Goal: Information Seeking & Learning: Learn about a topic

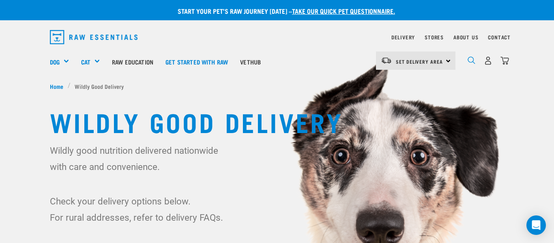
click at [470, 61] on img "dropdown navigation" at bounding box center [472, 60] width 8 height 8
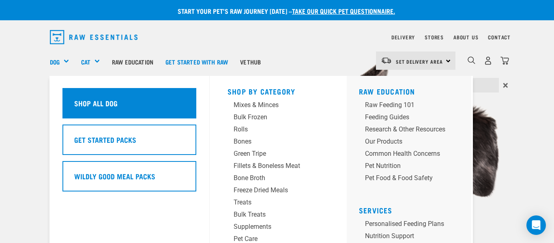
click at [84, 100] on h5 "Shop All Dog" at bounding box center [95, 103] width 43 height 11
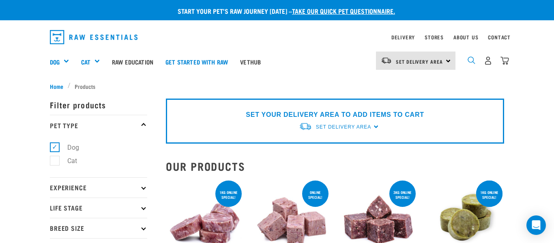
click at [470, 59] on img "dropdown navigation" at bounding box center [472, 60] width 8 height 8
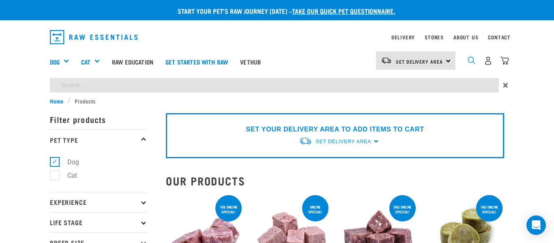
click at [470, 62] on img "dropdown navigation" at bounding box center [472, 60] width 8 height 8
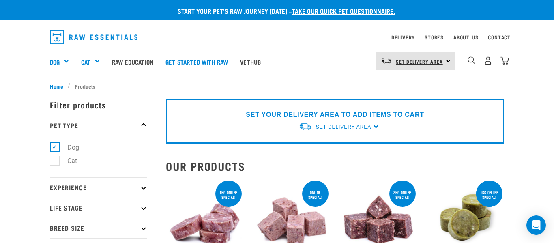
click at [438, 64] on link "Set Delivery Area" at bounding box center [419, 61] width 47 height 13
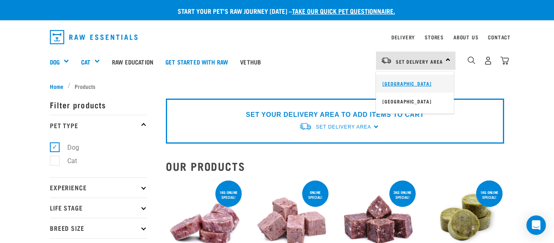
click at [415, 83] on link "[GEOGRAPHIC_DATA]" at bounding box center [415, 84] width 78 height 18
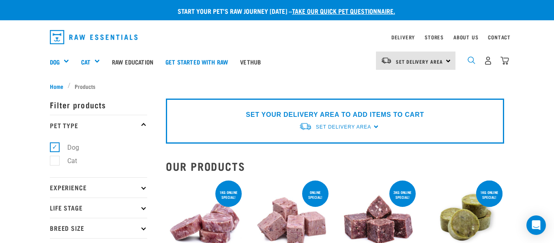
click at [472, 60] on img "dropdown navigation" at bounding box center [472, 60] width 8 height 8
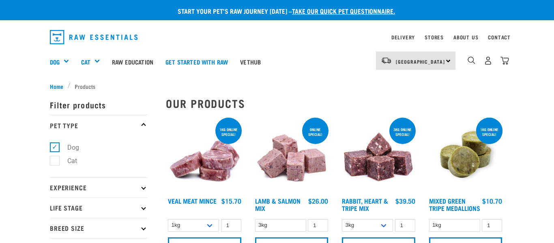
scroll to position [24, 0]
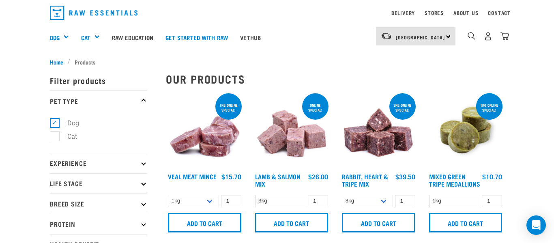
click at [472, 60] on ul "Home Products" at bounding box center [277, 62] width 454 height 9
click at [468, 35] on img "dropdown navigation" at bounding box center [472, 36] width 8 height 8
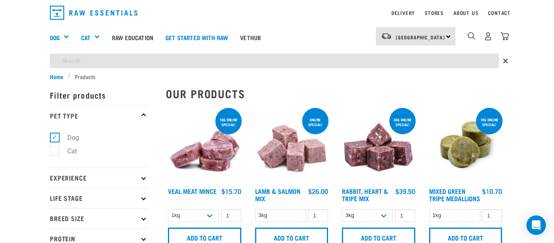
scroll to position [0, 0]
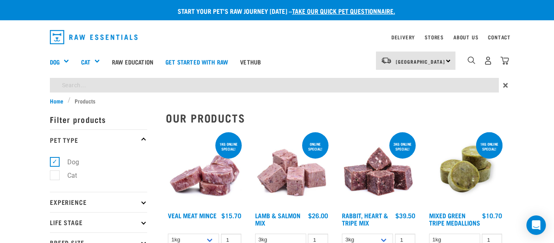
click at [189, 78] on input "search" at bounding box center [274, 85] width 449 height 15
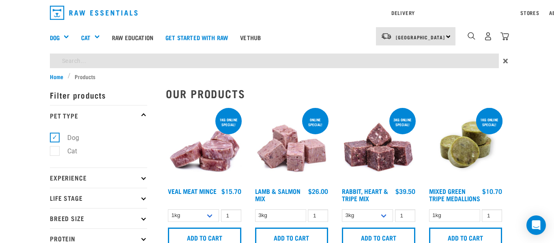
type input "boneless minces and mixes"
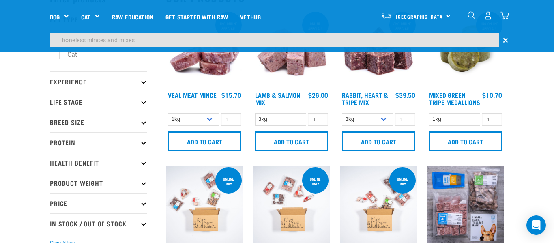
scroll to position [34, 0]
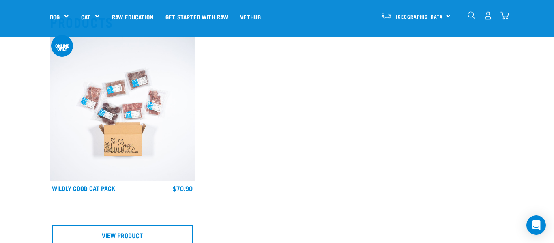
scroll to position [86, 0]
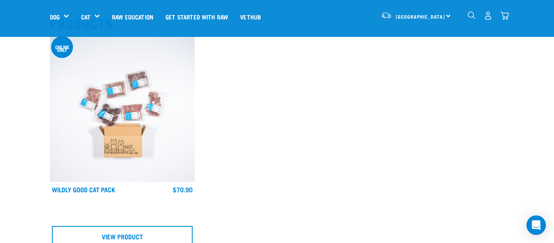
click at [146, 110] on img at bounding box center [122, 109] width 145 height 145
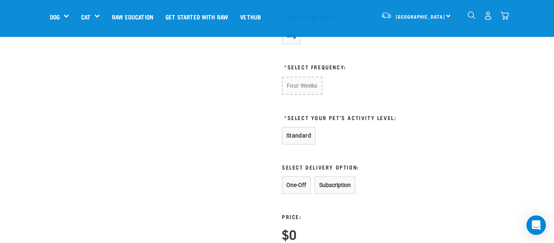
scroll to position [433, 0]
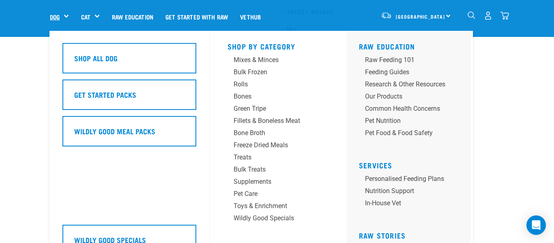
click at [57, 17] on link "Dog" at bounding box center [55, 16] width 10 height 9
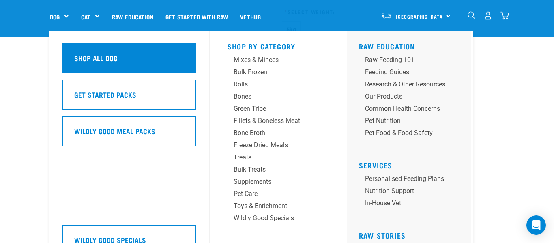
click at [82, 54] on h5 "Shop All Dog" at bounding box center [95, 58] width 43 height 11
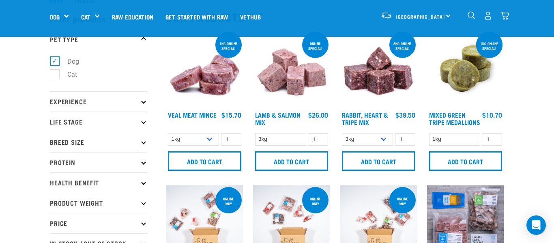
scroll to position [31, 0]
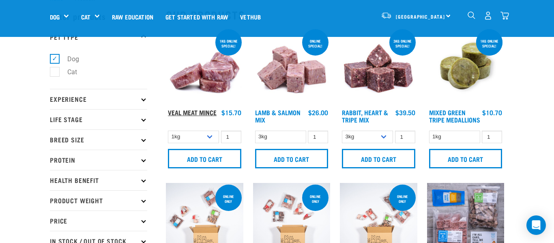
click at [204, 111] on link "Veal Meat Mince" at bounding box center [192, 112] width 49 height 4
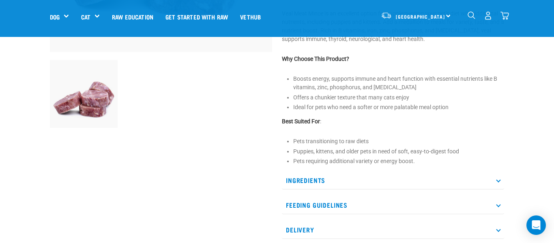
scroll to position [235, 0]
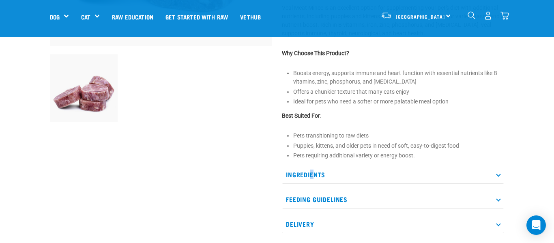
click at [312, 183] on p "Ingredients" at bounding box center [393, 174] width 222 height 18
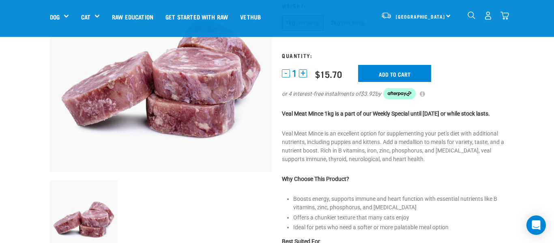
scroll to position [109, 0]
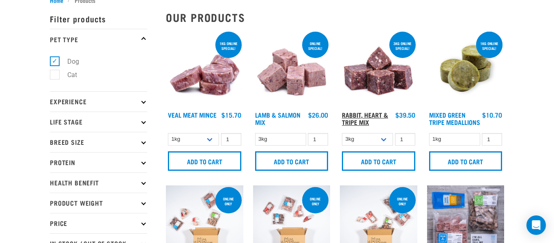
click at [361, 115] on link "Rabbit, Heart & Tripe Mix" at bounding box center [365, 118] width 46 height 11
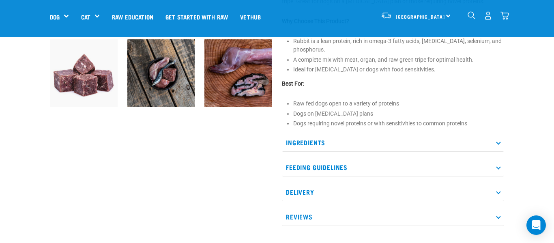
scroll to position [251, 0]
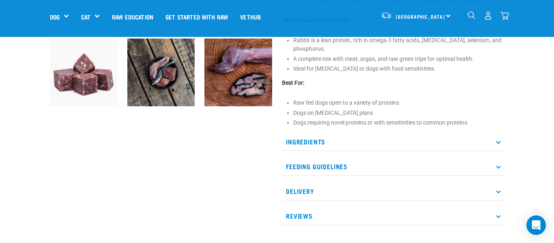
click at [498, 144] on icon at bounding box center [498, 141] width 4 height 4
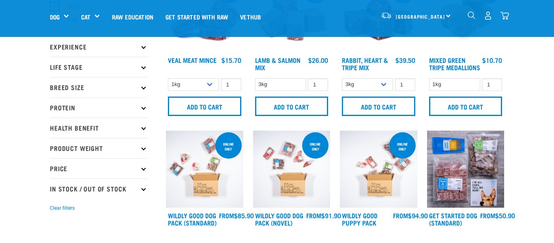
scroll to position [90, 0]
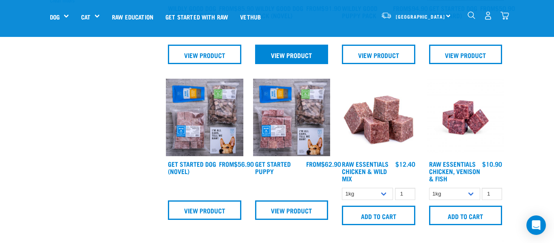
scroll to position [292, 0]
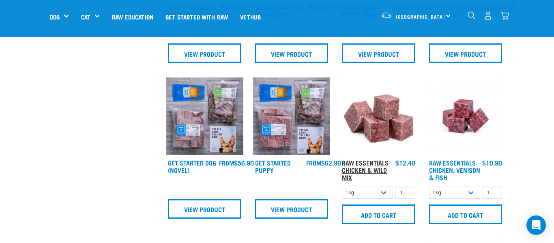
click at [375, 168] on link "Raw Essentials Chicken & Wild Mix" at bounding box center [365, 170] width 47 height 18
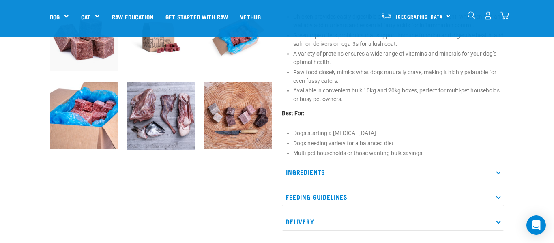
scroll to position [299, 0]
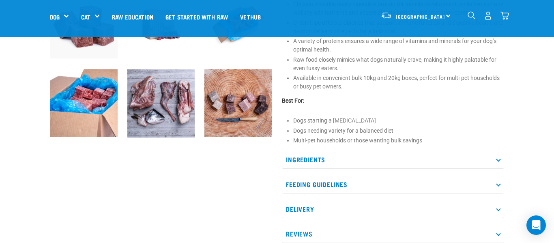
click at [313, 162] on p "Ingredients" at bounding box center [393, 159] width 222 height 18
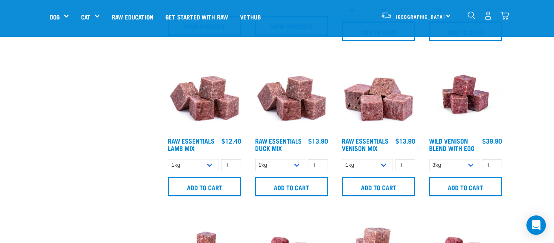
scroll to position [478, 0]
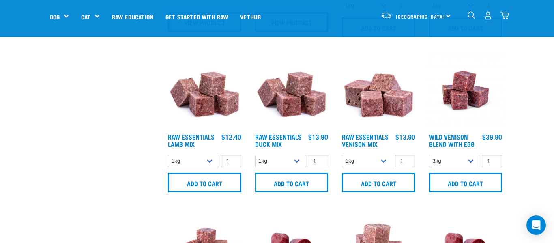
click at [374, 109] on img at bounding box center [378, 89] width 77 height 77
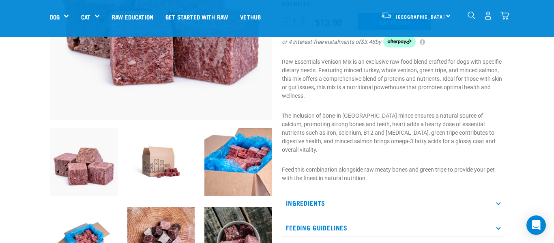
scroll to position [186, 0]
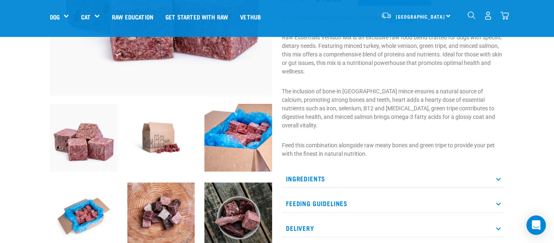
click at [500, 171] on p "Ingredients" at bounding box center [393, 178] width 222 height 18
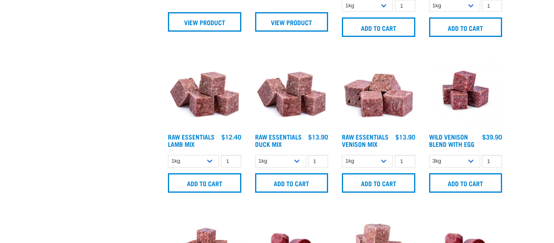
scroll to position [536, 0]
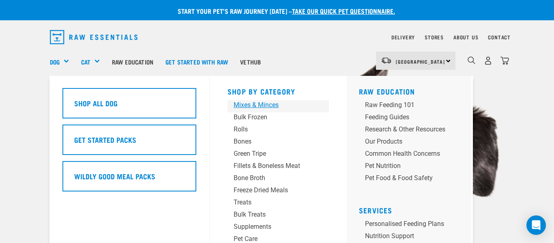
click at [242, 105] on div "Mixes & Minces" at bounding box center [272, 105] width 76 height 10
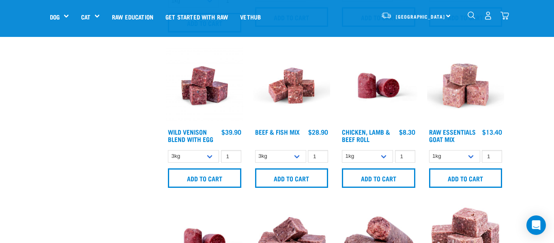
scroll to position [335, 0]
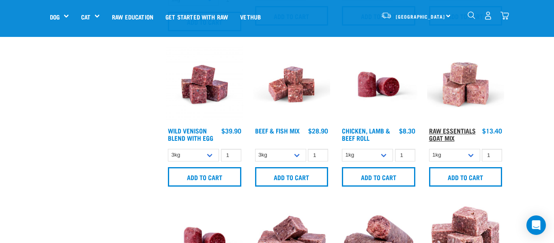
click at [457, 131] on link "Raw Essentials Goat Mix" at bounding box center [452, 134] width 47 height 11
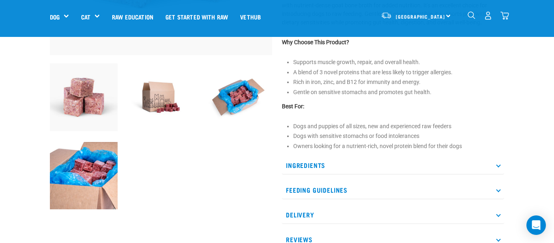
scroll to position [234, 0]
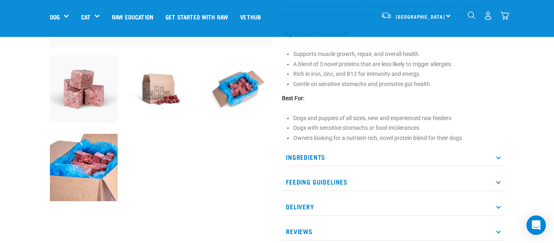
click at [498, 158] on icon at bounding box center [498, 156] width 4 height 4
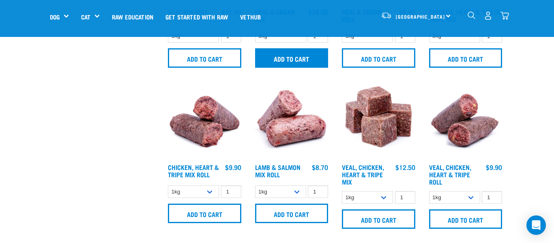
scroll to position [613, 0]
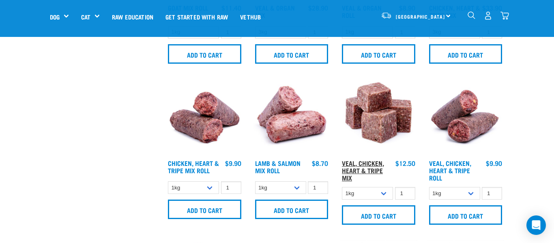
click at [375, 162] on link "Veal, Chicken, Heart & Tripe Mix" at bounding box center [363, 170] width 42 height 18
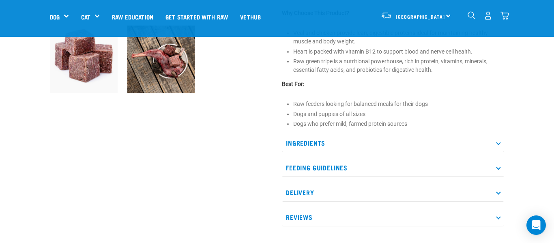
scroll to position [265, 0]
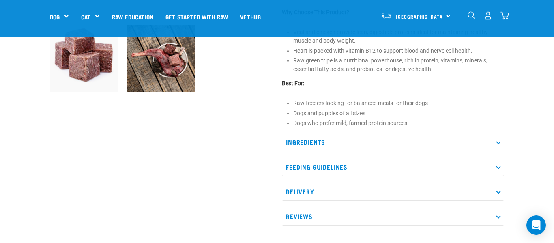
click at [498, 143] on icon at bounding box center [498, 142] width 4 height 4
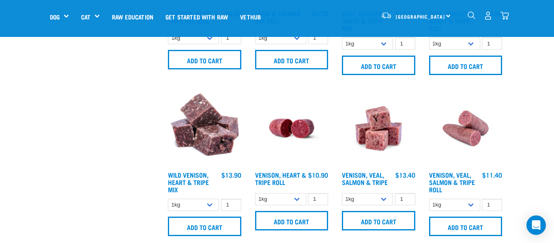
scroll to position [777, 0]
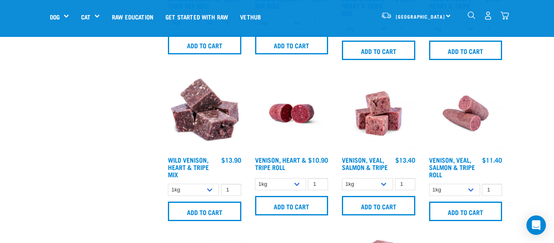
click at [214, 126] on img at bounding box center [204, 113] width 77 height 77
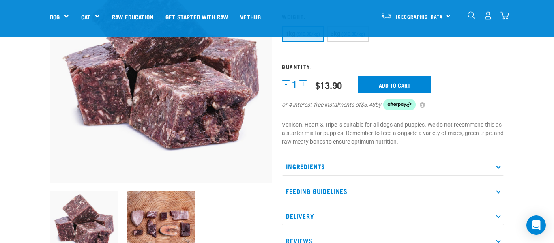
scroll to position [105, 0]
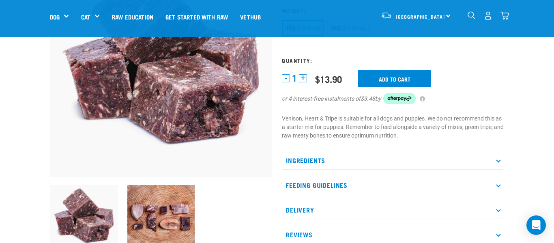
click at [499, 161] on icon at bounding box center [498, 160] width 4 height 4
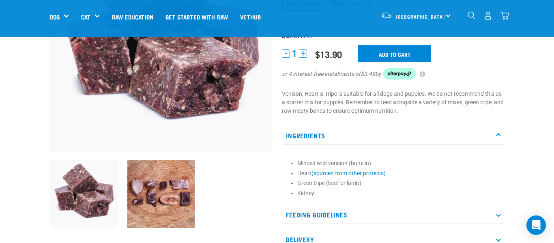
scroll to position [157, 0]
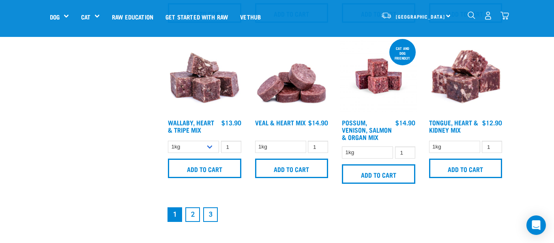
scroll to position [1136, 0]
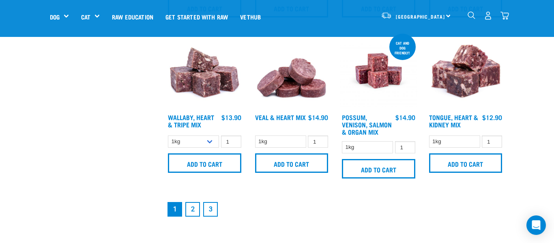
click at [195, 210] on link "2" at bounding box center [192, 209] width 15 height 15
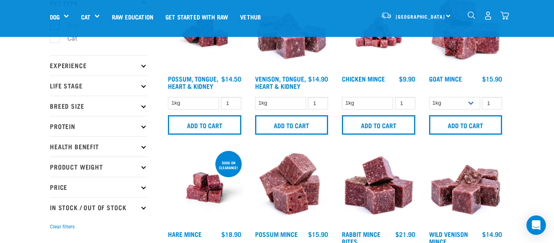
click at [278, 82] on h4 "Venison, Tongue, Heart & Kidney" at bounding box center [280, 83] width 51 height 16
click at [288, 88] on h4 "Venison, Tongue, Heart & Kidney" at bounding box center [280, 83] width 51 height 16
click at [288, 87] on link "Venison, Tongue, Heart & Kidney" at bounding box center [280, 82] width 51 height 11
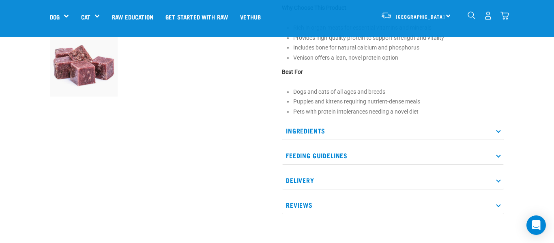
scroll to position [263, 0]
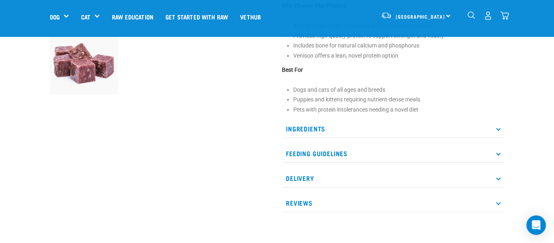
click at [323, 129] on p "Ingredients" at bounding box center [393, 129] width 222 height 18
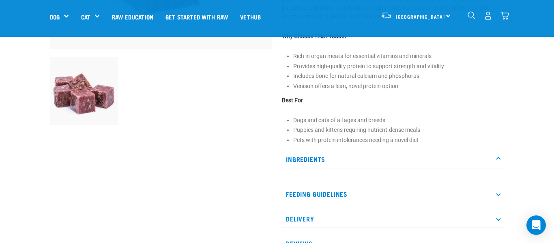
scroll to position [226, 0]
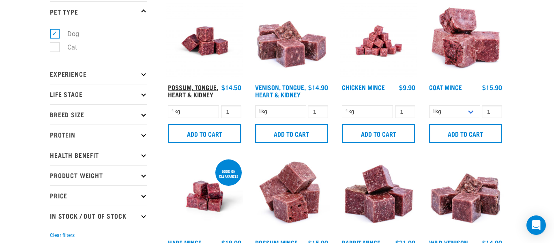
click at [200, 93] on link "Possum, Tongue, Heart & Kidney" at bounding box center [193, 90] width 50 height 11
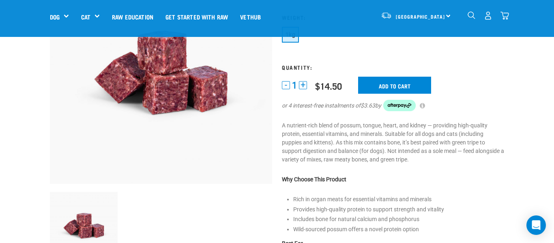
scroll to position [115, 0]
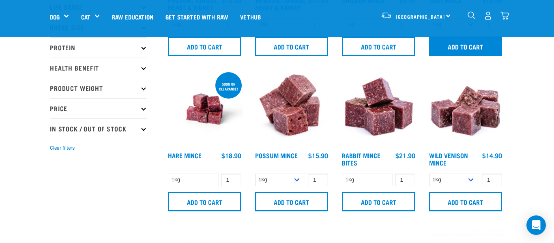
scroll to position [157, 0]
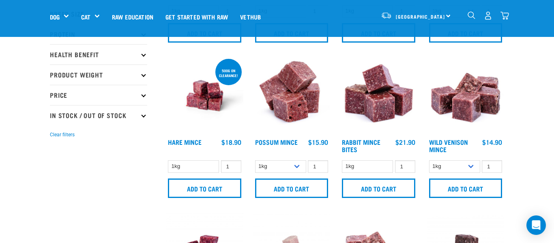
click at [269, 109] on img at bounding box center [291, 95] width 77 height 77
click at [286, 109] on img at bounding box center [291, 95] width 77 height 77
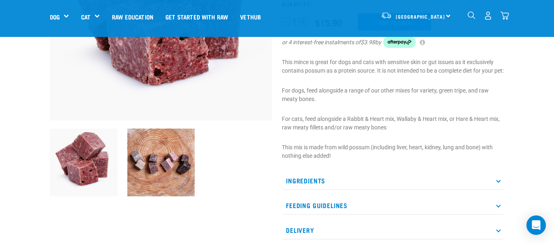
scroll to position [166, 0]
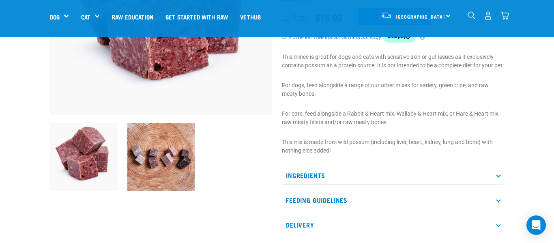
click at [319, 184] on p "Ingredients" at bounding box center [393, 175] width 222 height 18
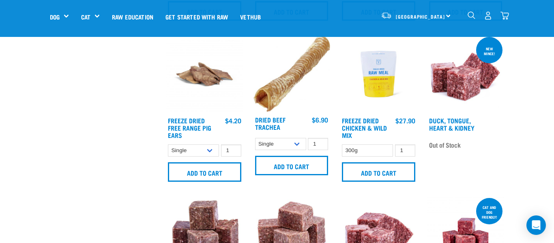
scroll to position [801, 0]
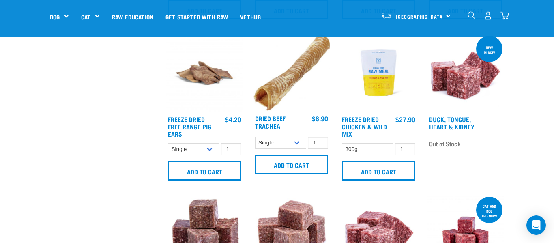
click at [463, 86] on img at bounding box center [465, 72] width 77 height 77
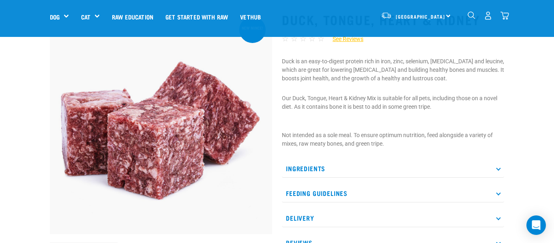
scroll to position [65, 0]
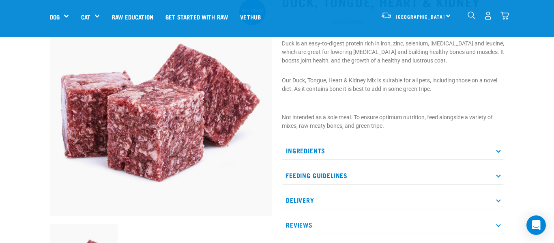
click at [496, 150] on icon at bounding box center [498, 150] width 4 height 4
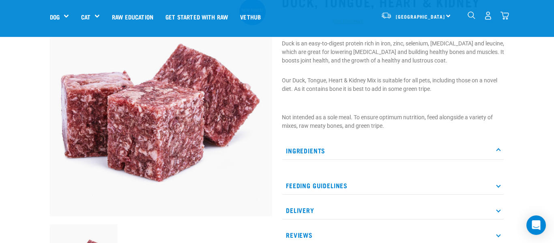
click at [499, 151] on icon at bounding box center [498, 150] width 4 height 4
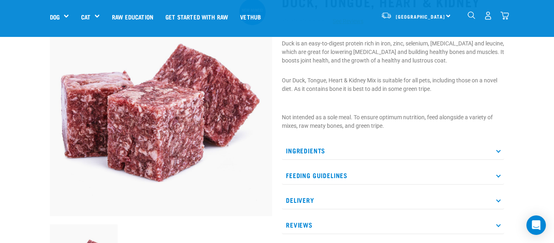
click at [499, 151] on icon at bounding box center [498, 150] width 4 height 4
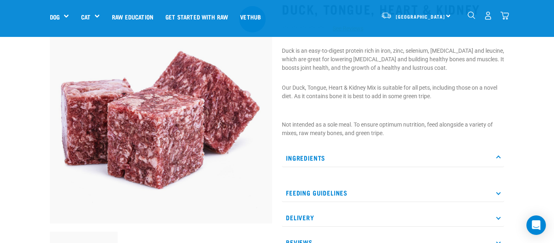
scroll to position [57, 0]
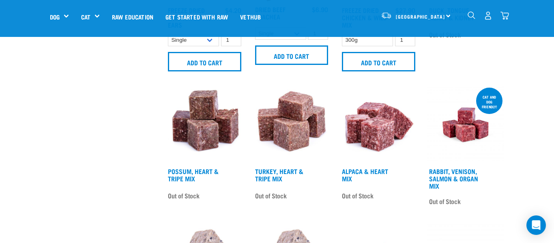
scroll to position [910, 0]
click at [378, 132] on img at bounding box center [378, 124] width 77 height 77
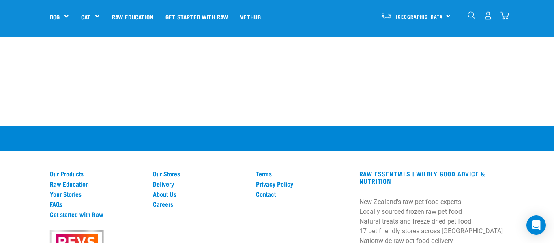
scroll to position [1378, 0]
